Goal: Information Seeking & Learning: Learn about a topic

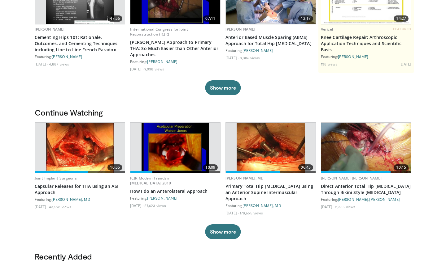
scroll to position [90, 0]
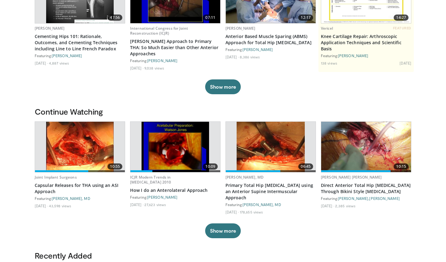
click at [204, 144] on img at bounding box center [366, 147] width 90 height 50
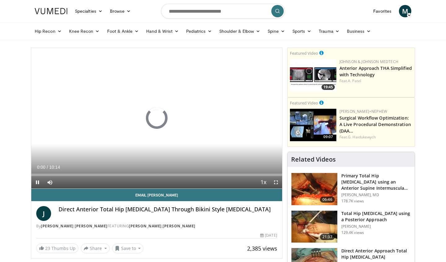
click at [276, 183] on span "Video Player" at bounding box center [275, 182] width 12 height 12
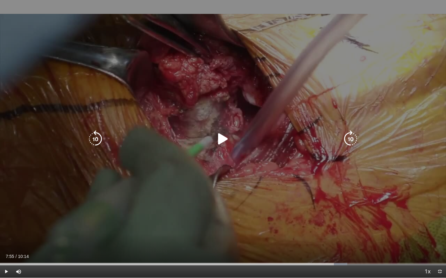
click at [219, 141] on icon "Video Player" at bounding box center [222, 139] width 17 height 17
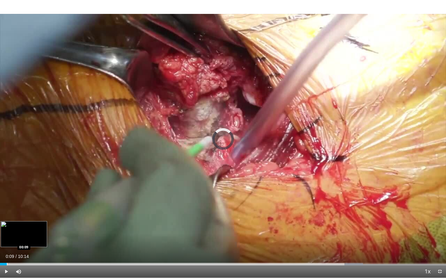
click at [7, 262] on div "Progress Bar" at bounding box center [7, 264] width 1 height 2
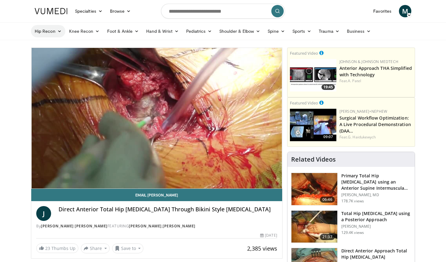
click at [54, 32] on link "Hip Recon" at bounding box center [48, 31] width 34 height 12
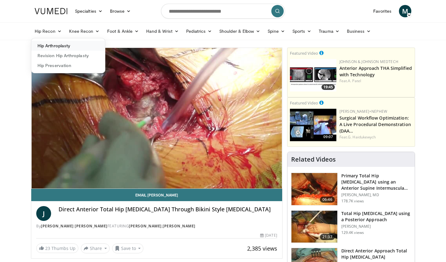
click at [67, 47] on link "Hip Arthroplasty" at bounding box center [68, 46] width 74 height 10
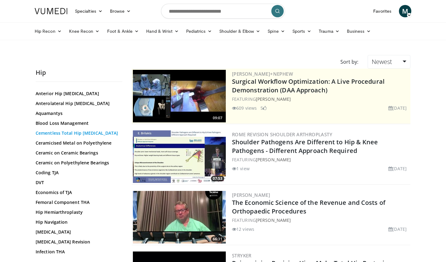
scroll to position [95, 0]
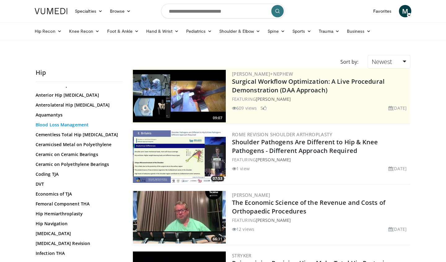
click at [77, 127] on link "Blood Loss Management" at bounding box center [78, 125] width 84 height 6
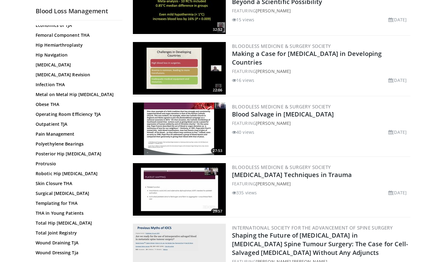
scroll to position [203, 0]
click at [45, 164] on link "Protrusio" at bounding box center [78, 164] width 84 height 6
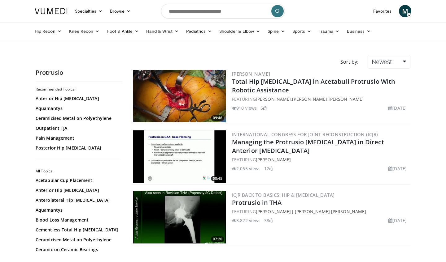
click at [195, 108] on img at bounding box center [179, 96] width 93 height 53
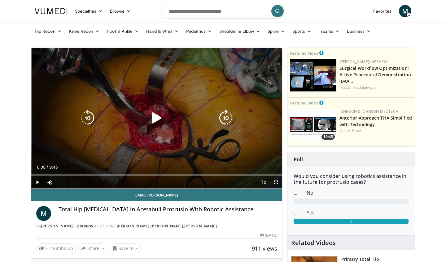
click at [154, 120] on icon "Video Player" at bounding box center [156, 118] width 17 height 17
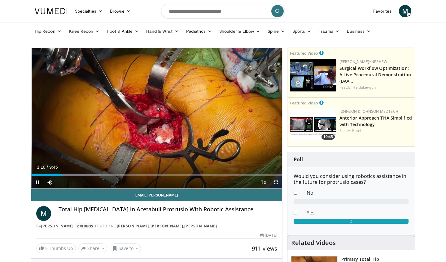
click at [275, 183] on span "Video Player" at bounding box center [275, 182] width 12 height 12
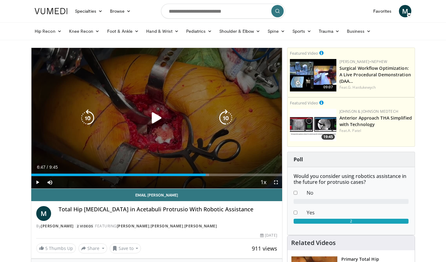
click at [158, 122] on icon "Video Player" at bounding box center [156, 118] width 17 height 17
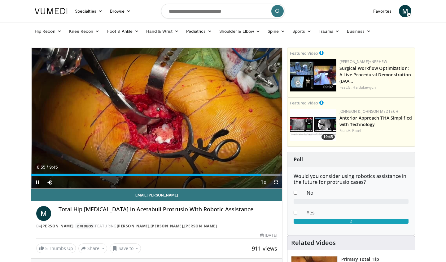
click at [276, 183] on span "Video Player" at bounding box center [275, 182] width 12 height 12
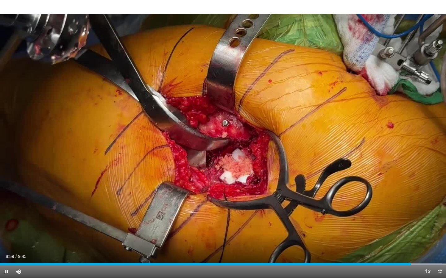
click at [350, 262] on div "Current Time 8:59 / Duration 9:45 Pause Skip Backward Skip Forward Mute Loaded …" at bounding box center [223, 272] width 446 height 12
click at [353, 262] on div "Progress Bar" at bounding box center [353, 264] width 1 height 2
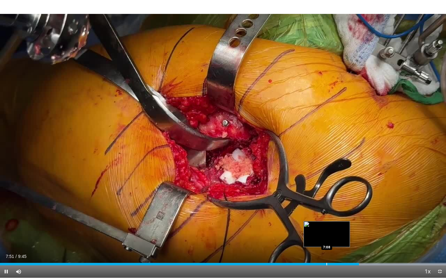
click at [326, 262] on div "Progress Bar" at bounding box center [326, 264] width 1 height 2
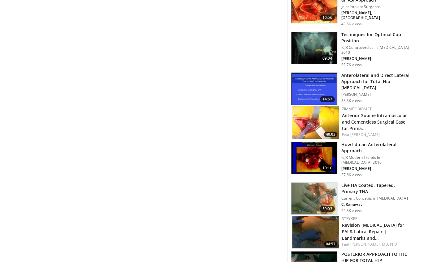
scroll to position [345, 0]
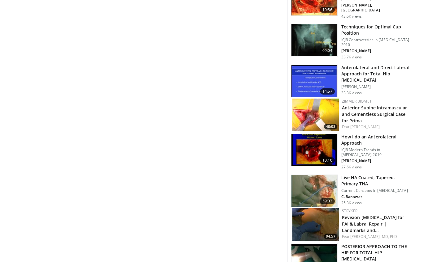
click at [312, 117] on img at bounding box center [315, 115] width 46 height 32
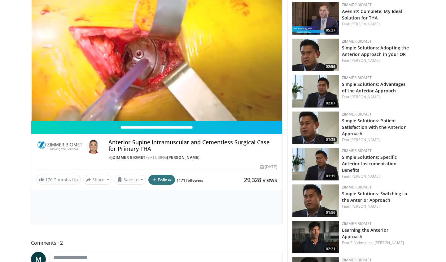
scroll to position [57, 0]
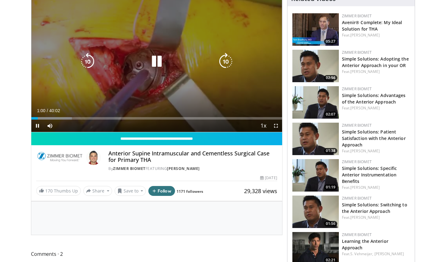
click at [155, 63] on icon "Video Player" at bounding box center [156, 61] width 17 height 17
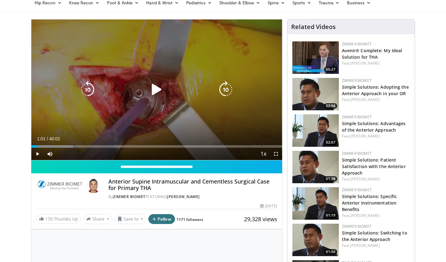
scroll to position [28, 0]
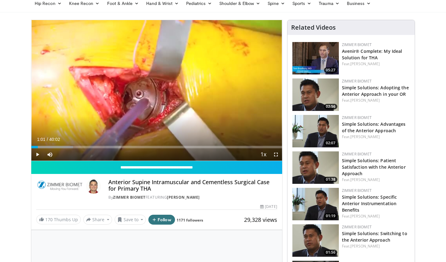
click at [274, 154] on span "Video Player" at bounding box center [275, 155] width 12 height 12
click at [276, 156] on span "Video Player" at bounding box center [275, 155] width 12 height 12
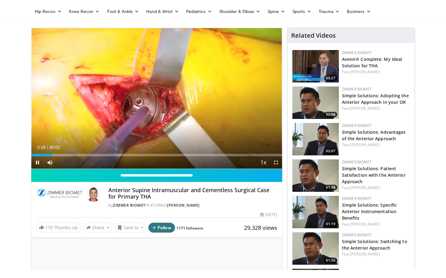
scroll to position [0, 0]
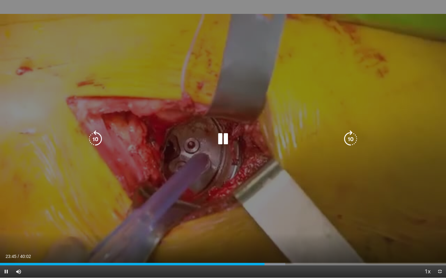
click at [96, 137] on icon "Video Player" at bounding box center [95, 139] width 17 height 17
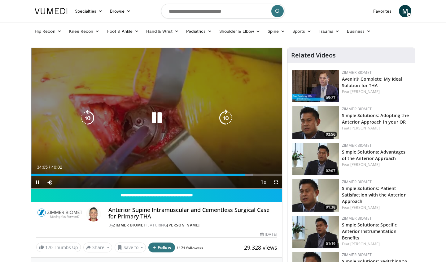
click at [158, 118] on icon "Video Player" at bounding box center [156, 118] width 17 height 17
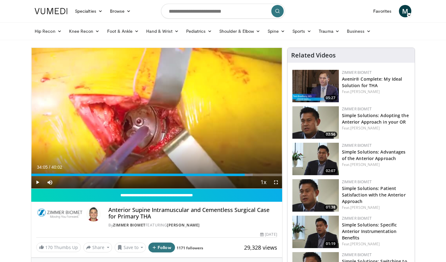
click at [403, 12] on span "M" at bounding box center [404, 11] width 12 height 12
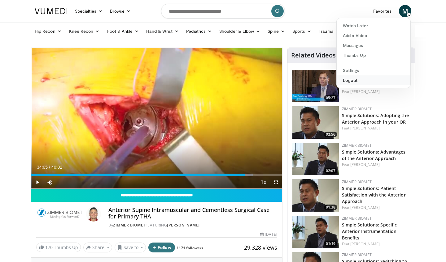
click at [357, 78] on link "Logout" at bounding box center [373, 80] width 74 height 10
